Goal: Task Accomplishment & Management: Complete application form

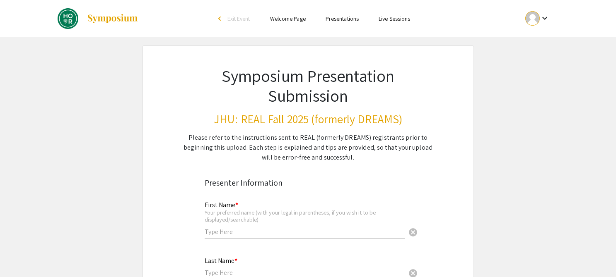
scroll to position [113, 0]
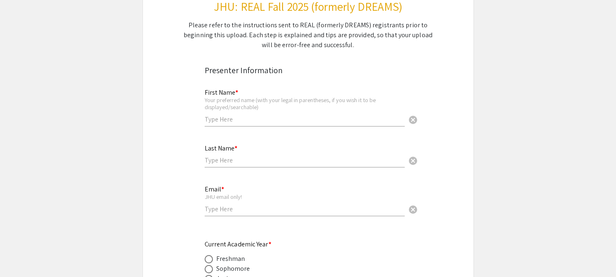
click at [215, 118] on input "text" at bounding box center [305, 119] width 200 height 9
type input "[PERSON_NAME]"
click at [214, 163] on input "text" at bounding box center [305, 160] width 200 height 9
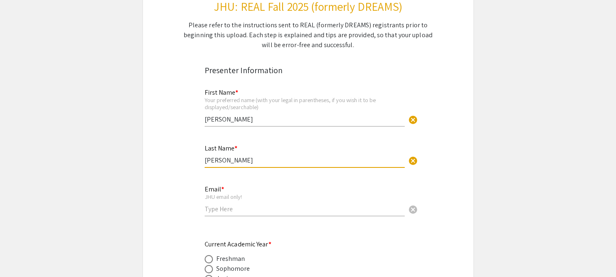
type input "[PERSON_NAME]"
click at [209, 209] on input "email" at bounding box center [305, 209] width 200 height 9
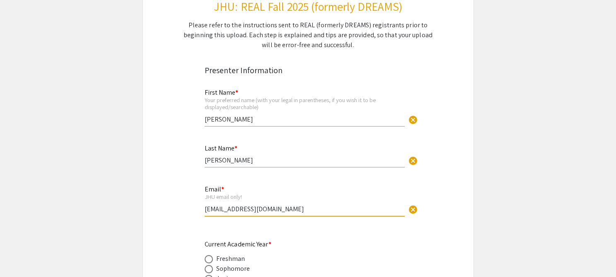
type input "[EMAIL_ADDRESS][DOMAIN_NAME]"
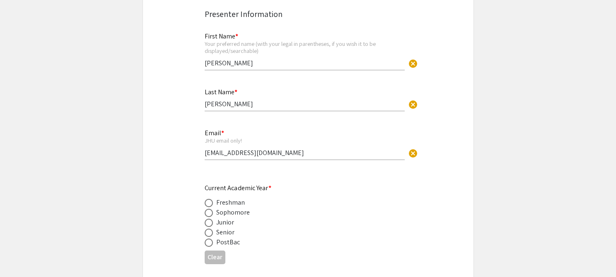
scroll to position [195, 0]
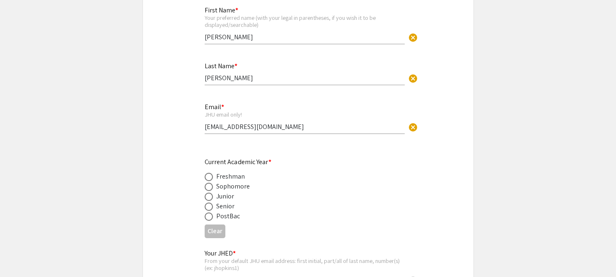
click at [220, 210] on div "Senior" at bounding box center [225, 207] width 19 height 10
click at [213, 209] on label at bounding box center [211, 207] width 12 height 8
click at [213, 209] on input "radio" at bounding box center [209, 207] width 8 height 8
radio input "true"
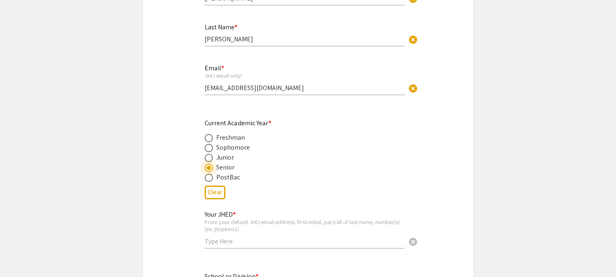
scroll to position [248, 0]
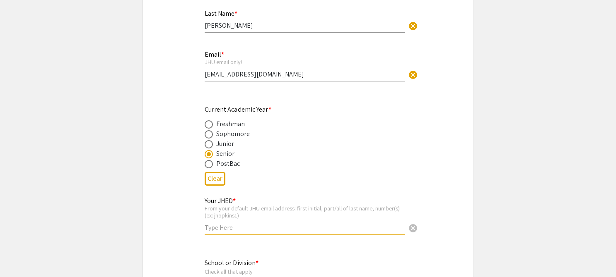
click at [220, 228] on input "text" at bounding box center [305, 228] width 200 height 9
type input "szhan194"
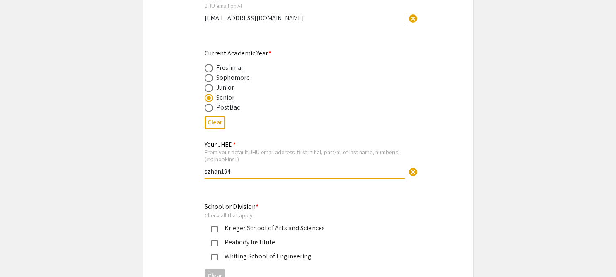
scroll to position [304, 0]
click at [242, 225] on div "Krieger School of Arts and Sciences" at bounding box center [305, 228] width 174 height 10
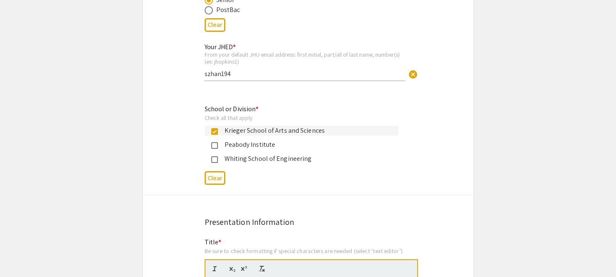
scroll to position [598, 0]
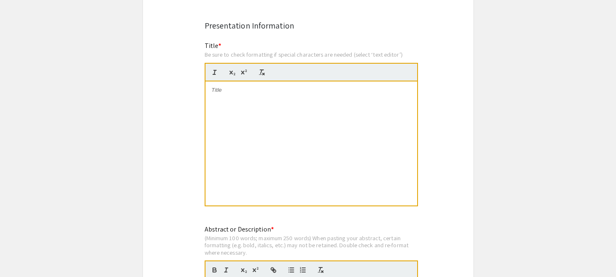
click at [250, 120] on div at bounding box center [311, 144] width 212 height 124
click at [224, 99] on div at bounding box center [311, 144] width 212 height 124
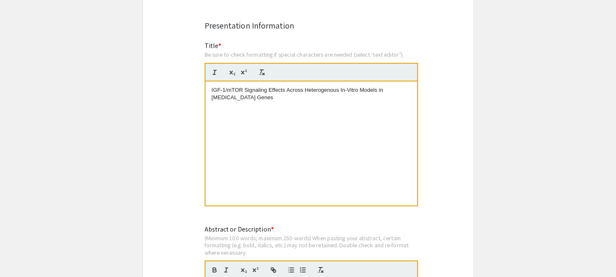
scroll to position [0, 0]
click at [212, 99] on p "IGF-1/mTOR Signaling Effects Across Heterogenous In-Vitro Models in [MEDICAL_DA…" at bounding box center [311, 94] width 199 height 15
click at [286, 101] on p "IGF-1/mTOR Signaling Effects Across Heterogenous In-Vitro Models in [MEDICAL_DA…" at bounding box center [311, 94] width 199 height 15
click at [263, 100] on p "IGF-1/mTOR Signaling Effects Across Heterogenous In-Vitro Models in [MEDICAL_DA…" at bounding box center [311, 94] width 199 height 15
click at [296, 98] on p "IGF-1/mTOR Signaling Effects Across Heterogenous In-Vitro Models in [MEDICAL_DA…" at bounding box center [311, 94] width 199 height 15
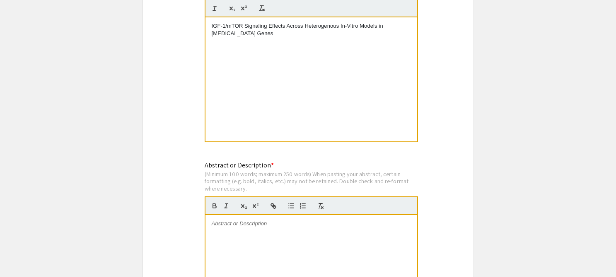
scroll to position [712, 0]
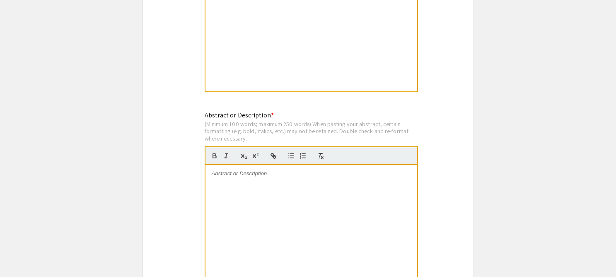
click at [267, 185] on div at bounding box center [311, 227] width 212 height 124
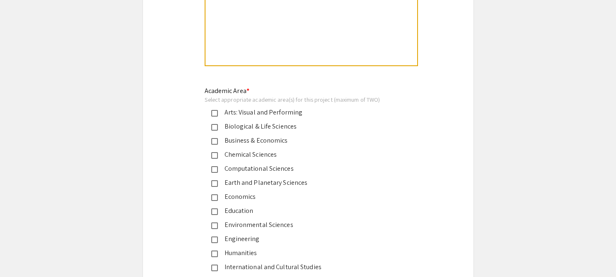
scroll to position [937, 0]
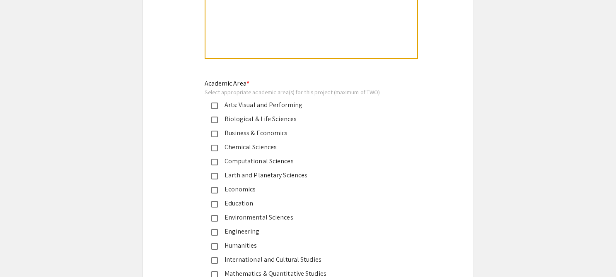
click at [255, 120] on div "Biological & Life Sciences" at bounding box center [305, 119] width 174 height 10
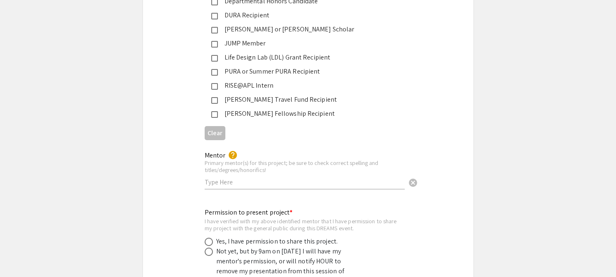
scroll to position [1450, 0]
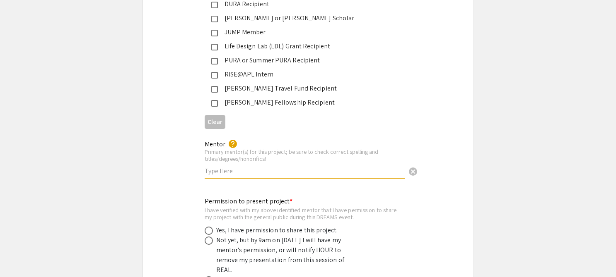
click at [242, 167] on input "text" at bounding box center [305, 171] width 200 height 9
click at [298, 190] on div "Permission to present project * I have verified with my above identified mentor…" at bounding box center [308, 253] width 330 height 127
click at [250, 167] on input "Dr. Jinchong Xu MED PhD" at bounding box center [305, 171] width 200 height 9
click at [249, 167] on input "Dr. Jinchong Xu MED PhD" at bounding box center [305, 171] width 200 height 9
type input "Dr. Jinchong Xu mMED PhD"
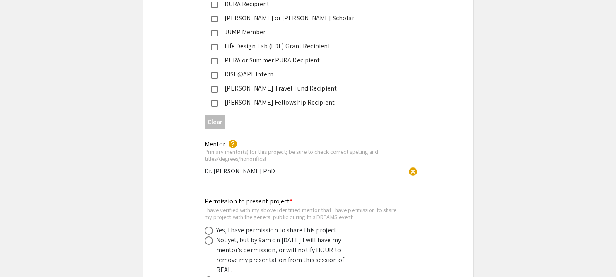
click at [268, 176] on div "Mentor help Primary mentor(s) for this project; be sure to check correct spelli…" at bounding box center [305, 159] width 200 height 54
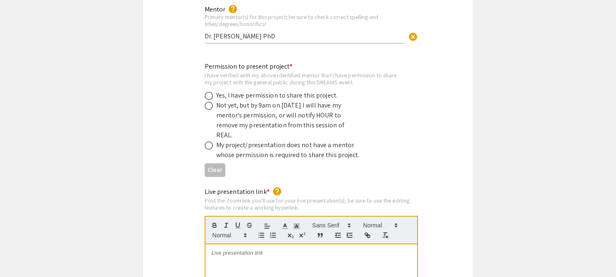
click at [267, 101] on div "Not yet, but by 9am on [DATE] I will have my mentor's permission, or will notif…" at bounding box center [288, 121] width 145 height 40
click at [213, 103] on div "Not yet, but by 9am on [DATE] I will have my mentor's permission, or will notif…" at bounding box center [302, 121] width 194 height 40
click at [207, 102] on span at bounding box center [209, 106] width 8 height 8
click at [207, 102] on input "radio" at bounding box center [209, 106] width 8 height 8
radio input "true"
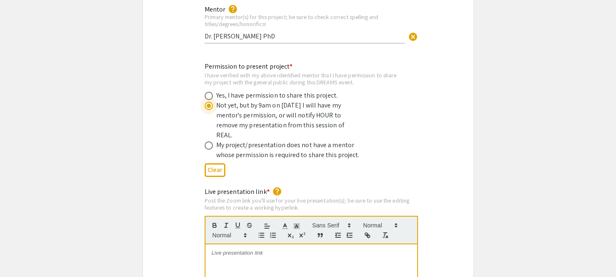
scroll to position [1696, 0]
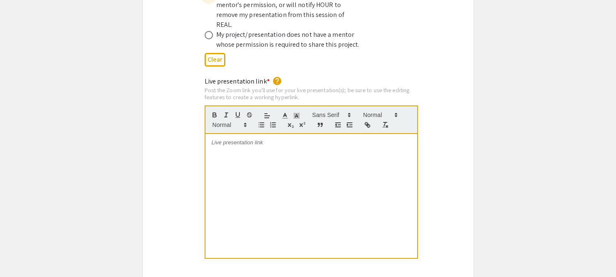
click at [236, 154] on div at bounding box center [311, 196] width 212 height 124
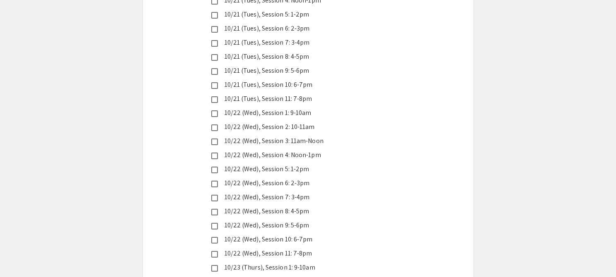
scroll to position [2102, 0]
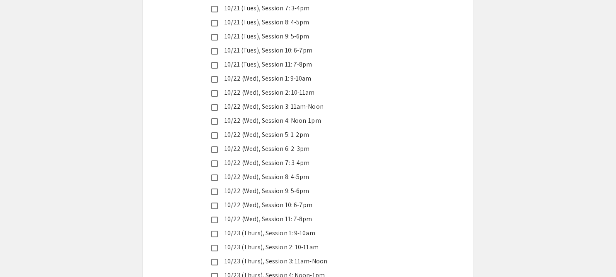
click at [304, 116] on div "10/22 (Wed), Session 4: Noon-1pm" at bounding box center [305, 121] width 174 height 10
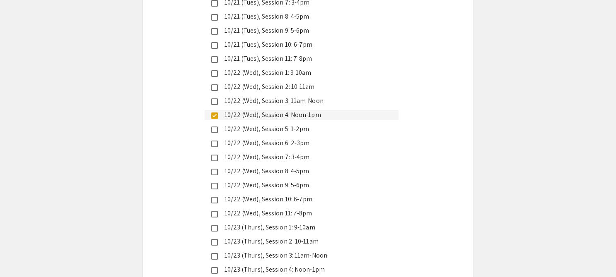
scroll to position [2117, 0]
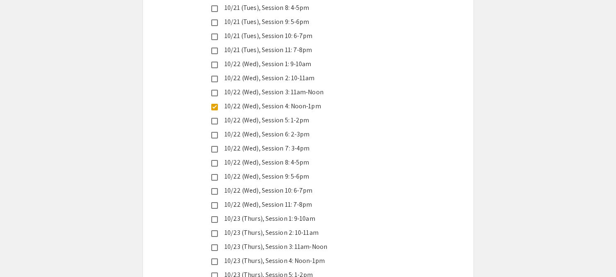
click at [303, 186] on div "10/22 (Wed), Session 10: 6-7pm" at bounding box center [305, 191] width 174 height 10
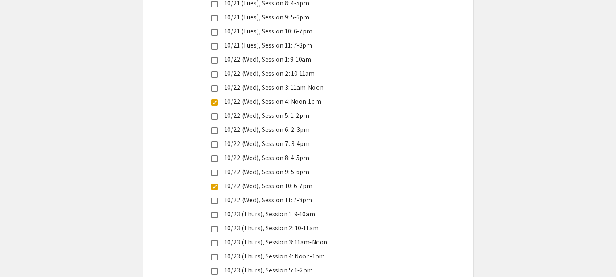
click at [302, 195] on div "10/22 (Wed), Session 11: 7-8pm" at bounding box center [305, 200] width 174 height 10
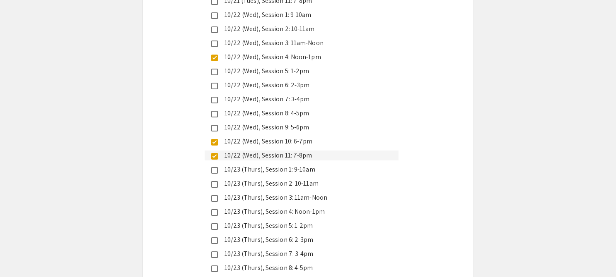
scroll to position [2198, 0]
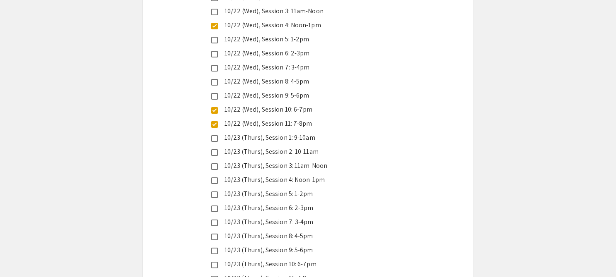
click at [314, 133] on div "10/23 (Thurs), Session 1: 9-10am" at bounding box center [305, 138] width 174 height 10
click at [314, 175] on div "10/23 (Thurs), Session 4: Noon-1pm" at bounding box center [305, 180] width 174 height 10
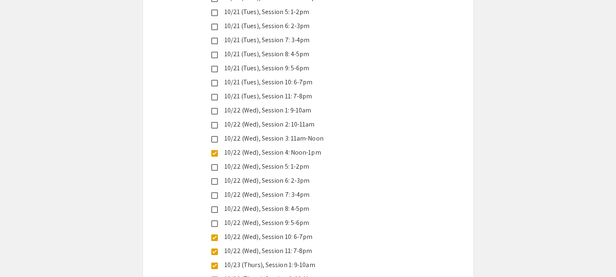
scroll to position [2067, 0]
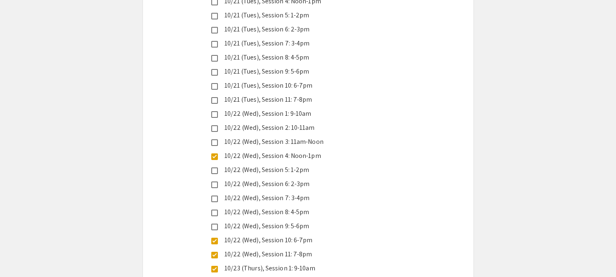
click at [318, 151] on div "10/22 (Wed), Session 4: Noon-1pm" at bounding box center [305, 156] width 174 height 10
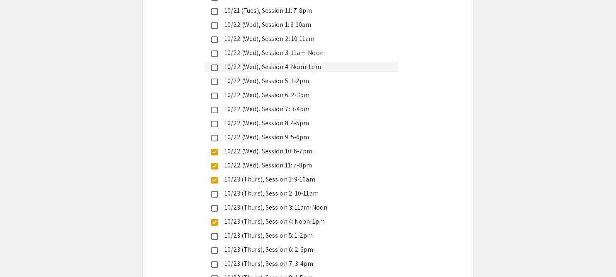
scroll to position [2231, 0]
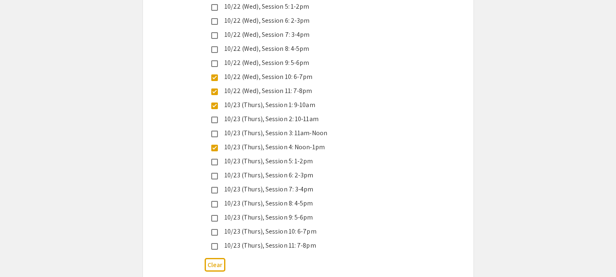
click at [322, 142] on div "10/23 (Thurs), Session 4: Noon-1pm" at bounding box center [305, 147] width 174 height 10
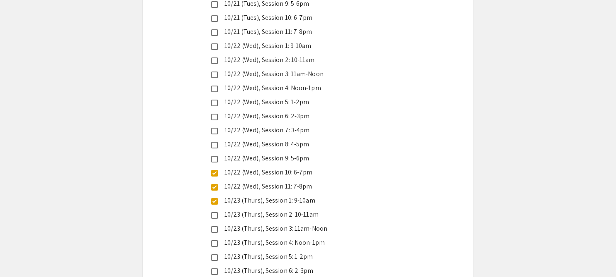
scroll to position [2228, 0]
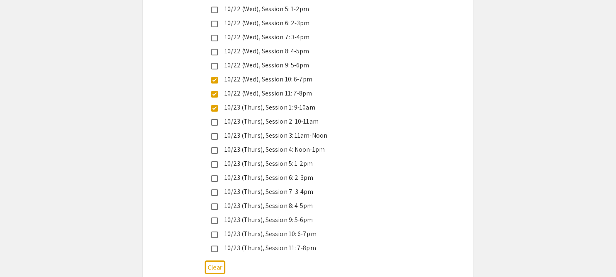
click at [260, 103] on div "10/23 (Thurs), Session 1: 9-10am" at bounding box center [305, 108] width 174 height 10
click at [293, 229] on div "10/23 (Thurs), Session 10: 6-7pm" at bounding box center [305, 234] width 174 height 10
click at [293, 243] on div "10/23 (Thurs), Session 11: 7-8pm" at bounding box center [305, 248] width 174 height 10
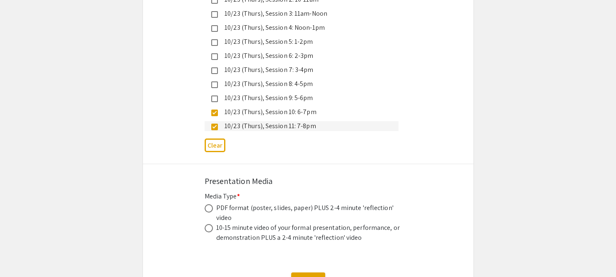
scroll to position [2364, 0]
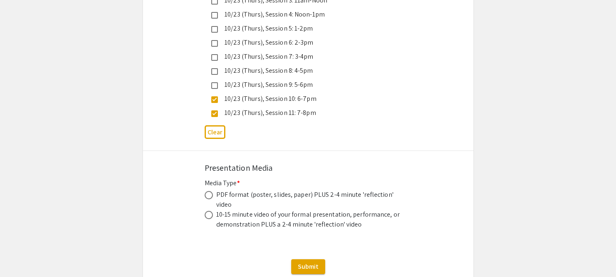
click at [279, 190] on div "PDF format (poster, slides, paper) PLUS 2-4 minute 'reflection' video" at bounding box center [309, 200] width 186 height 20
click at [227, 190] on div "PDF format (poster, slides, paper) PLUS 2-4 minute 'reflection' video" at bounding box center [309, 200] width 186 height 20
click at [210, 191] on span at bounding box center [209, 195] width 8 height 8
click at [210, 191] on input "radio" at bounding box center [209, 195] width 8 height 8
radio input "true"
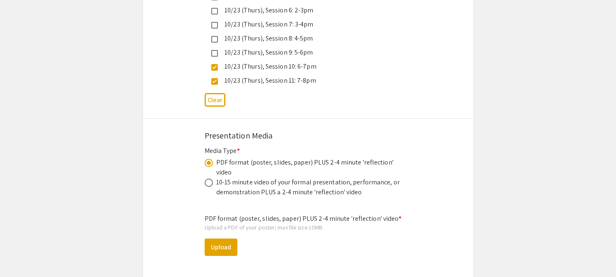
scroll to position [2408, 0]
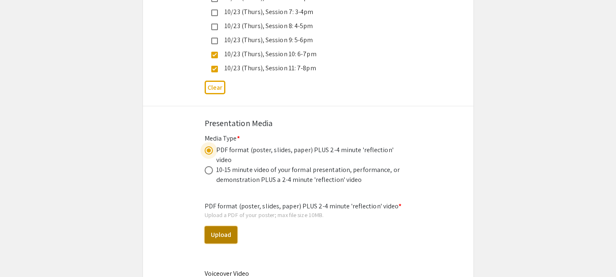
click at [229, 226] on button "Upload" at bounding box center [221, 234] width 33 height 17
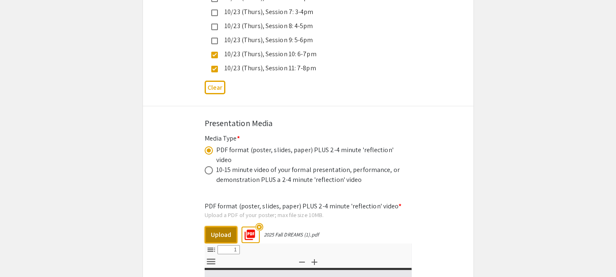
select select "custom"
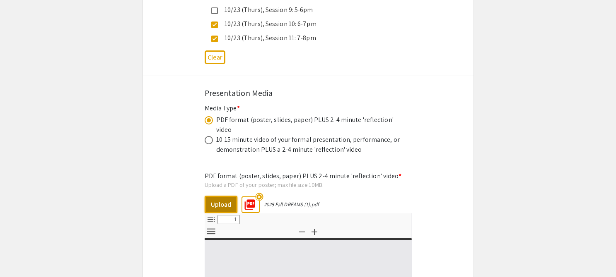
type input "0"
select select "custom"
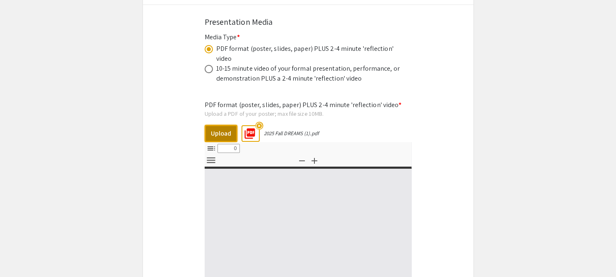
type input "1"
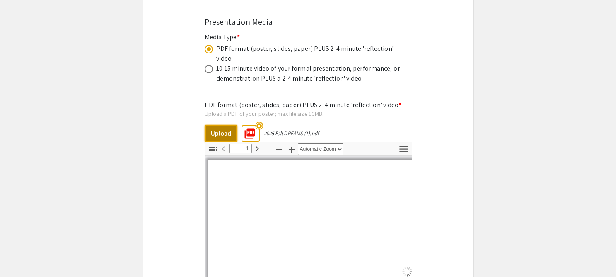
select select "auto"
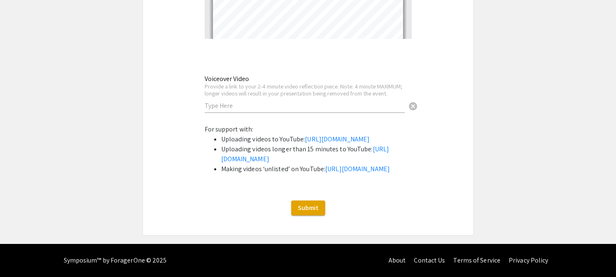
scroll to position [2718, 0]
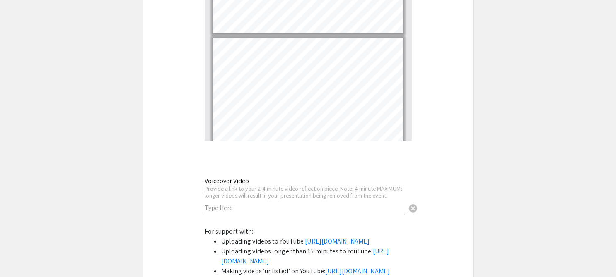
type input "3"
click at [372, 204] on input "text" at bounding box center [305, 208] width 200 height 9
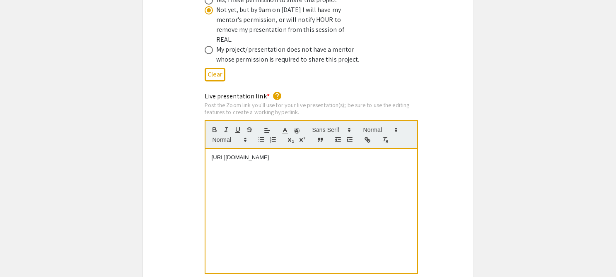
scroll to position [1679, 0]
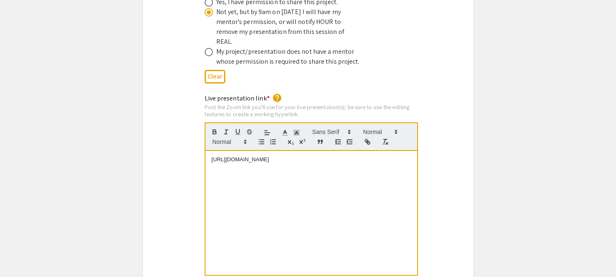
click at [388, 156] on div "[URL][DOMAIN_NAME]" at bounding box center [311, 213] width 212 height 124
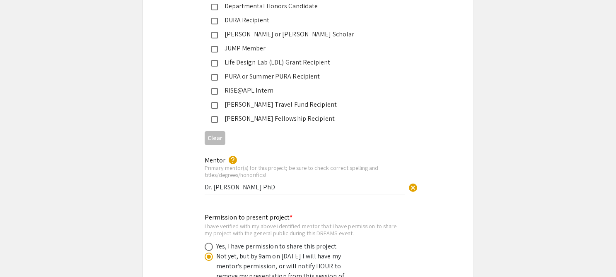
scroll to position [1381, 0]
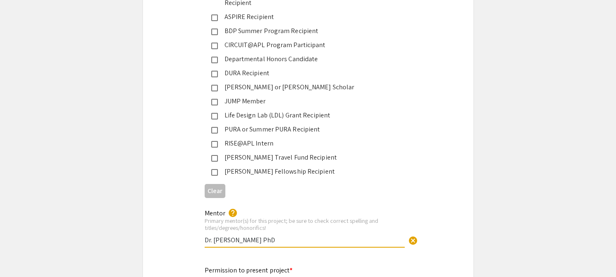
drag, startPoint x: 287, startPoint y: 231, endPoint x: 247, endPoint y: 231, distance: 39.7
click at [247, 236] on input "Dr. Jinchong Xu mMED PhD" at bounding box center [305, 240] width 200 height 9
click at [395, 217] on div "Primary mentor(s) for this project; be sure to check correct spelling and title…" at bounding box center [305, 224] width 200 height 14
type input "Dr. [PERSON_NAME], MBBS, PhD"
click at [493, 178] on app-submissions "Symposium Presentation Submission JHU: REAL Fall 2025 (formerly DREAMS) Please …" at bounding box center [308, 169] width 616 height 3011
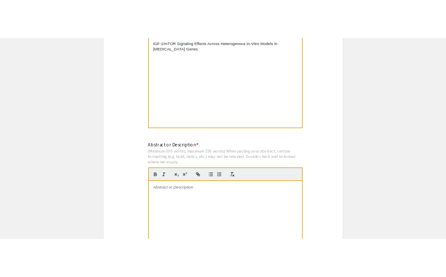
scroll to position [730, 0]
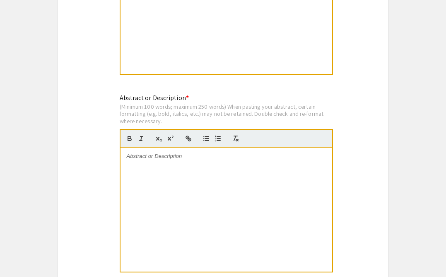
click at [157, 33] on div "IGF-1/mTOR Signaling Effects Across Heterogenous In-Vitro Models in [MEDICAL_DA…" at bounding box center [226, 12] width 212 height 124
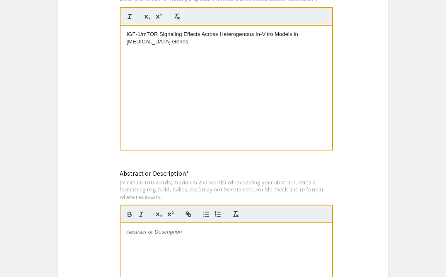
scroll to position [654, 0]
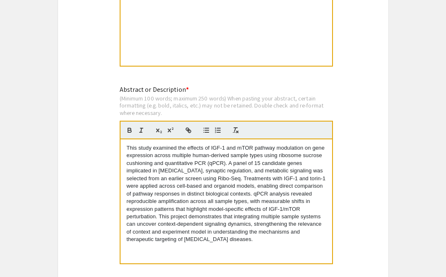
scroll to position [741, 0]
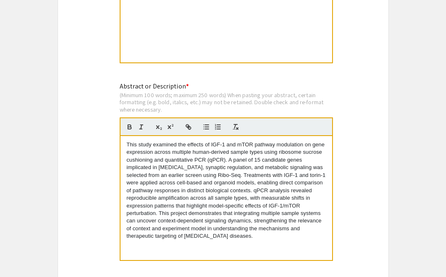
click at [193, 181] on p "This study examined the effects of IGF-1 and mTOR pathway modulation on gene ex…" at bounding box center [226, 190] width 199 height 99
drag, startPoint x: 201, startPoint y: 183, endPoint x: 185, endPoint y: 184, distance: 16.2
click at [185, 184] on p "This study examined the effects of IGF-1 and mTOR pathway modulation on gene ex…" at bounding box center [226, 190] width 199 height 99
click at [177, 187] on p "This study examined the effects of IGF-1 and mTOR pathway modulation on gene ex…" at bounding box center [226, 190] width 199 height 99
click at [221, 185] on p "This study examined the effects of IGF-1 and mTOR pathway modulation on gene ex…" at bounding box center [226, 190] width 199 height 99
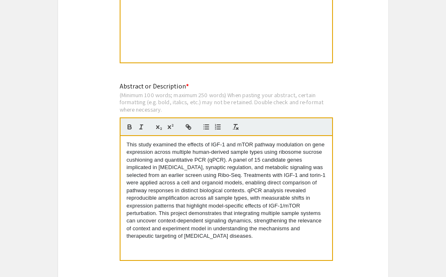
click at [224, 185] on p "This study examined the effects of IGF-1 and mTOR pathway modulation on gene ex…" at bounding box center [226, 190] width 199 height 99
click at [241, 185] on p "This study examined the effects of IGF-1 and mTOR pathway modulation on gene ex…" at bounding box center [226, 190] width 199 height 99
click at [273, 192] on p "This study examined the effects of IGF-1 and mTOR pathway modulation on gene ex…" at bounding box center [226, 190] width 199 height 99
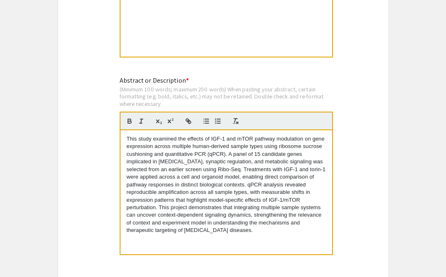
scroll to position [750, 0]
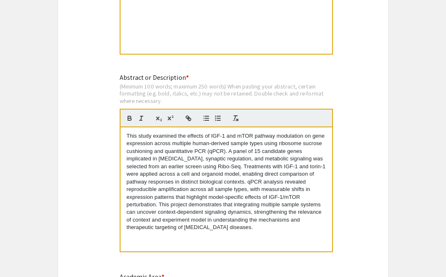
click at [273, 195] on p "This study examined the effects of IGF-1 and mTOR pathway modulation on gene ex…" at bounding box center [226, 181] width 199 height 99
click at [271, 185] on p "This study examined the effects of IGF-1 and mTOR pathway modulation on gene ex…" at bounding box center [226, 181] width 199 height 99
click at [159, 193] on p "This study examined the effects of IGF-1 and mTOR pathway modulation on gene ex…" at bounding box center [226, 181] width 199 height 99
click at [127, 192] on p "This study examined the effects of IGF-1 and mTOR pathway modulation on gene ex…" at bounding box center [226, 181] width 199 height 99
click at [196, 193] on p "This study examined the effects of IGF-1 and mTOR pathway modulation on gene ex…" at bounding box center [226, 181] width 199 height 99
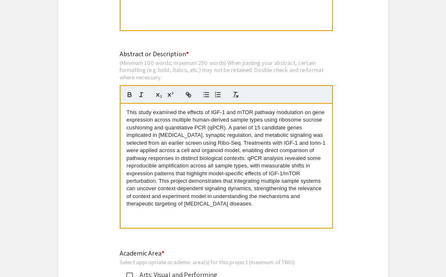
scroll to position [775, 0]
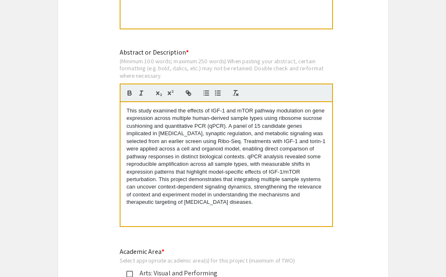
click at [159, 181] on p "This study examined the effects of IGF-1 and mTOR pathway modulation on gene ex…" at bounding box center [226, 156] width 199 height 99
click at [190, 194] on p "This study examined the effects of IGF-1 and mTOR pathway modulation on gene ex…" at bounding box center [226, 156] width 199 height 99
click at [236, 201] on p "This study examined the effects of IGF-1 and mTOR pathway modulation on gene ex…" at bounding box center [226, 156] width 199 height 99
click at [272, 205] on p "This study examined the effects of IGF-1 and mTOR pathway modulation on gene ex…" at bounding box center [226, 156] width 199 height 99
click at [167, 200] on p "This study examined the effects of IGF-1 and mTOR pathway modulation on gene ex…" at bounding box center [226, 156] width 199 height 99
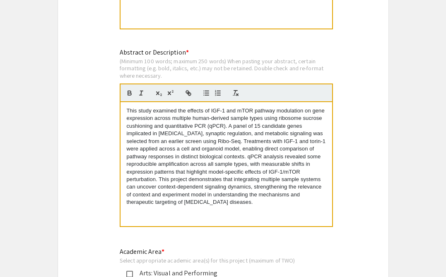
click at [276, 206] on p "This study examined the effects of IGF-1 and mTOR pathway modulation on gene ex…" at bounding box center [226, 156] width 199 height 99
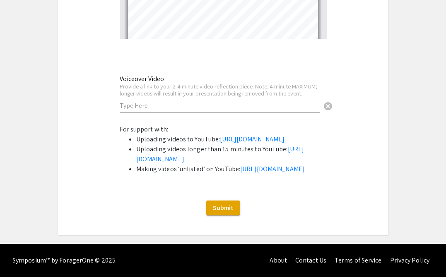
scroll to position [2843, 0]
click at [226, 210] on span "Submit" at bounding box center [223, 208] width 21 height 9
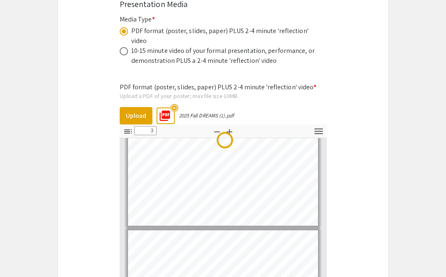
scroll to position [0, 0]
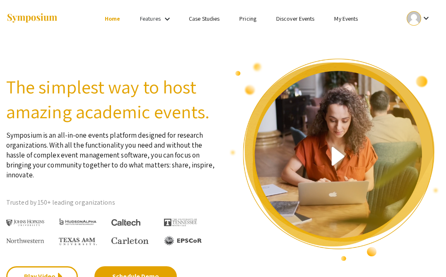
click at [421, 16] on mat-icon "keyboard_arrow_down" at bounding box center [426, 18] width 10 height 10
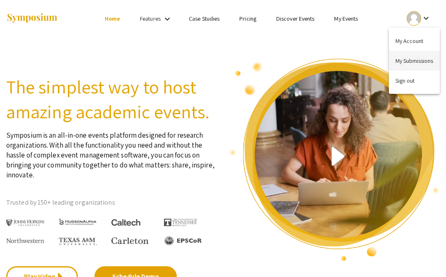
click at [402, 60] on button "My Submissions" at bounding box center [414, 61] width 51 height 20
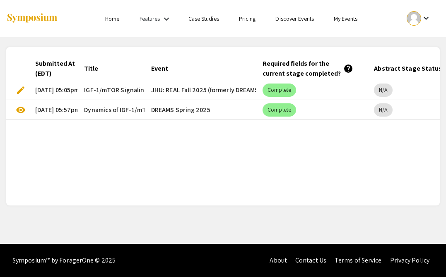
click at [22, 91] on span "edit" at bounding box center [21, 90] width 10 height 10
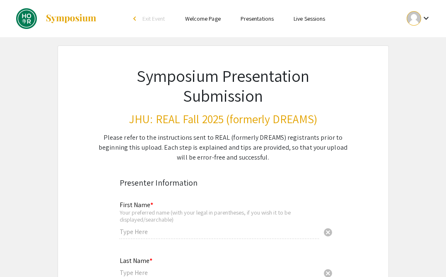
type input "[PERSON_NAME]"
type input "[EMAIL_ADDRESS][DOMAIN_NAME]"
radio input "true"
type input "szhan194"
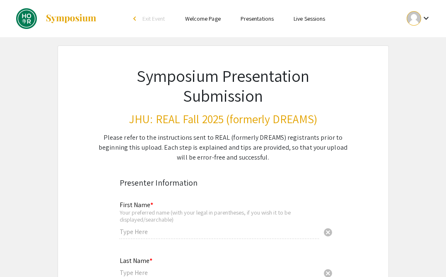
type input "Dr. [PERSON_NAME], MBBS, PhD"
radio input "true"
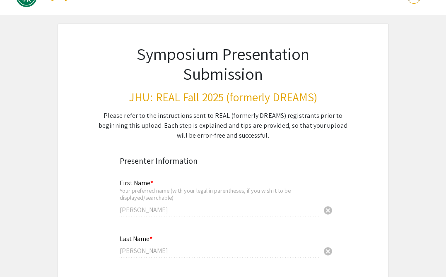
select select "custom"
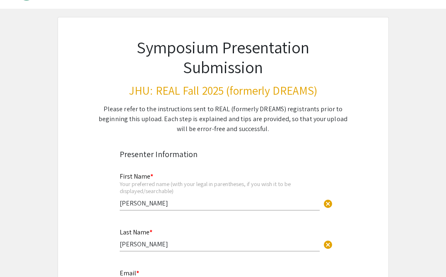
type input "1"
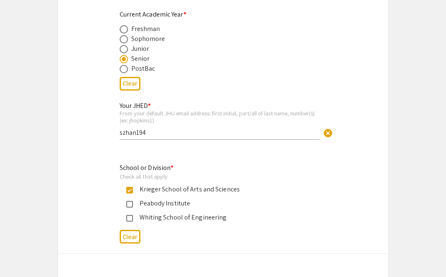
select select "auto"
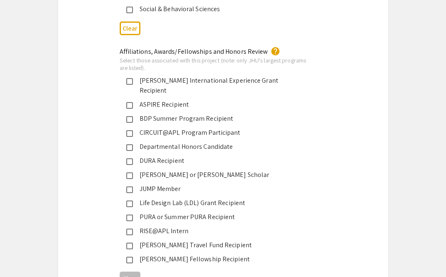
scroll to position [1302, 0]
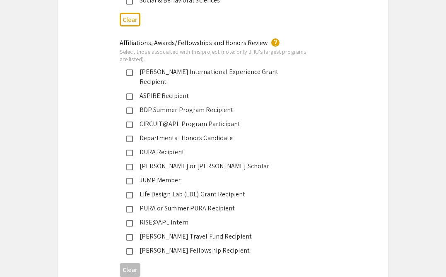
click at [199, 133] on div "Departmental Honors Candidate" at bounding box center [220, 138] width 174 height 10
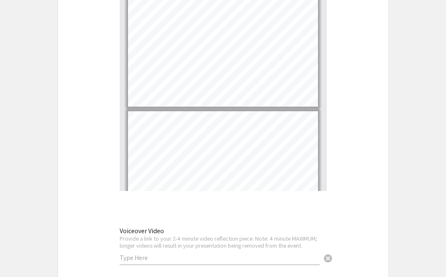
scroll to position [2843, 0]
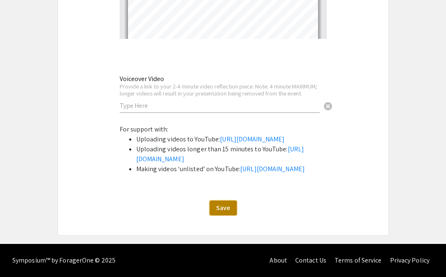
click at [228, 205] on span "Save" at bounding box center [223, 208] width 14 height 9
